Goal: Task Accomplishment & Management: Manage account settings

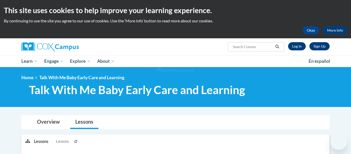
click at [208, 57] on ul "My Learning My Learning My Course Progress Certificates My Action Plans Group D…" at bounding box center [161, 61] width 287 height 12
click at [298, 45] on link "Log In" at bounding box center [297, 46] width 18 height 8
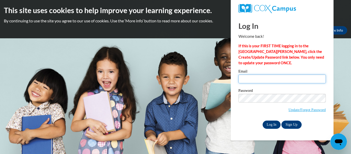
type input "[EMAIL_ADDRESS][DOMAIN_NAME]"
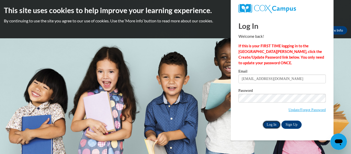
click at [277, 127] on input "Log In" at bounding box center [272, 125] width 18 height 8
click at [276, 122] on input "Log In" at bounding box center [272, 125] width 18 height 8
click at [271, 123] on input "Log In" at bounding box center [272, 125] width 18 height 8
